Goal: Task Accomplishment & Management: Use online tool/utility

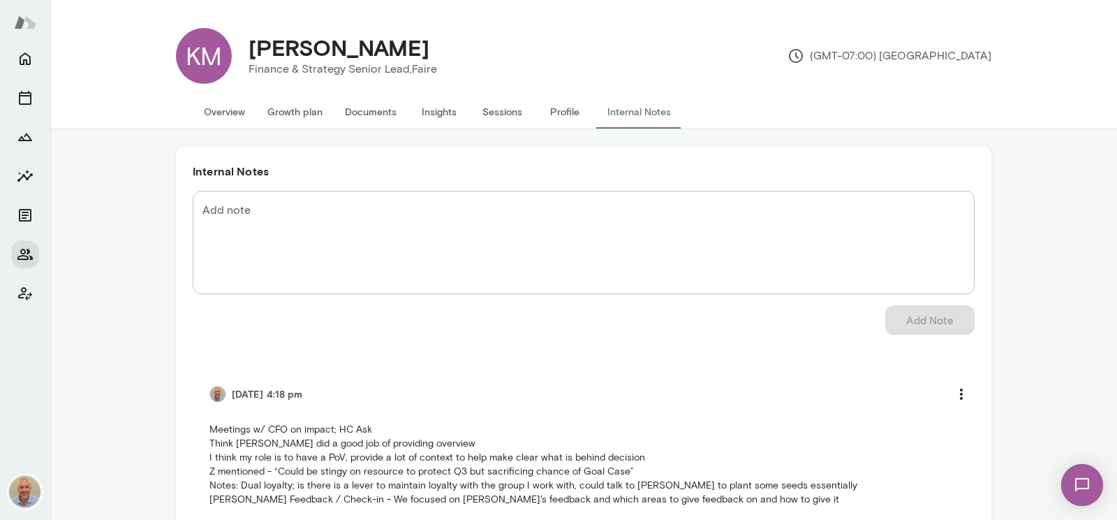
scroll to position [332, 0]
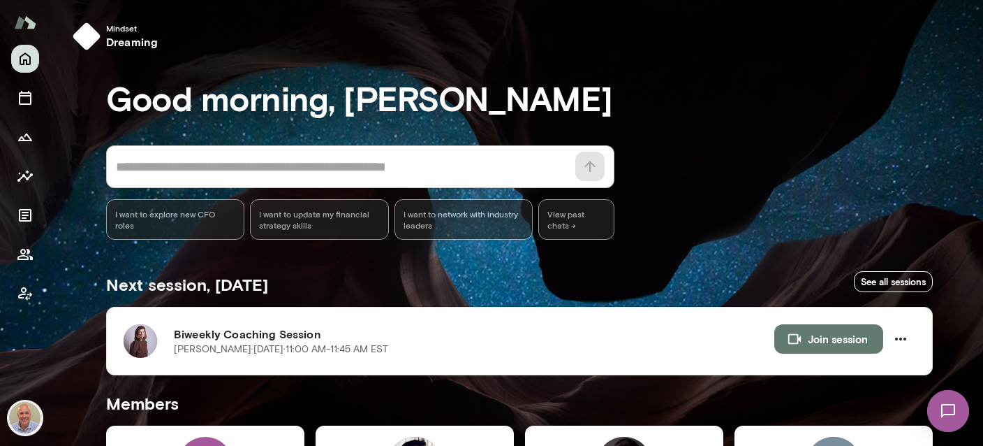
scroll to position [82, 0]
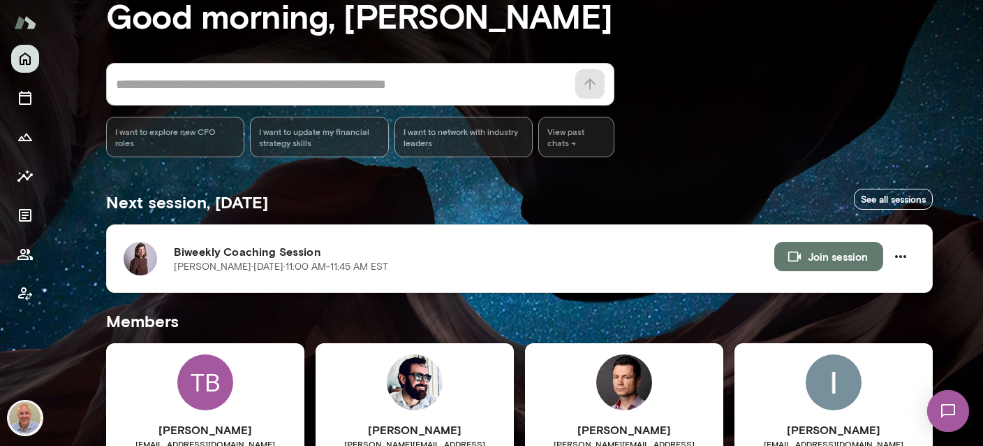
click at [824, 264] on button "Join session" at bounding box center [829, 256] width 109 height 29
